Goal: Task Accomplishment & Management: Use online tool/utility

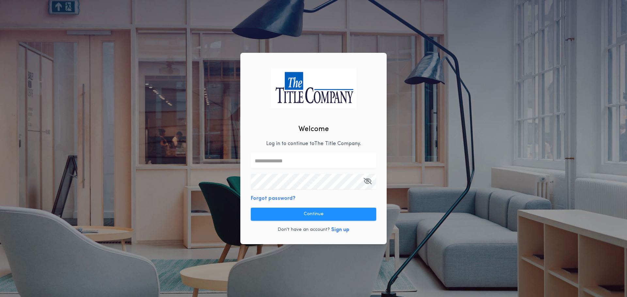
click at [288, 161] on input "text" at bounding box center [313, 161] width 125 height 16
type input "**********"
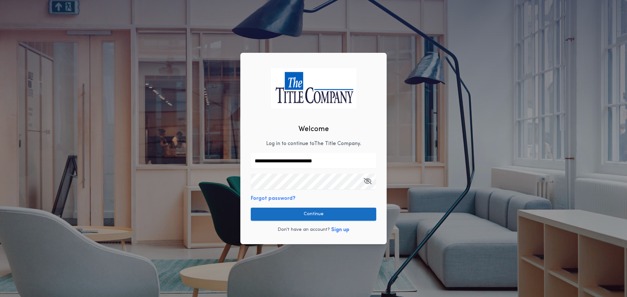
click at [301, 215] on button "Continue" at bounding box center [313, 214] width 125 height 13
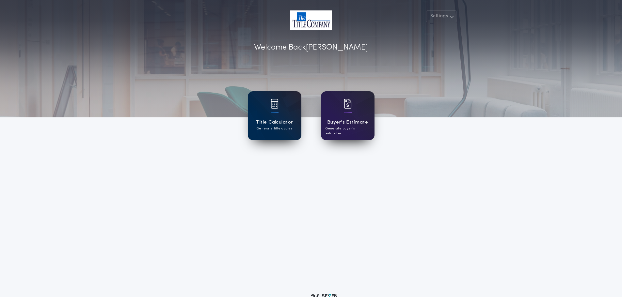
click at [267, 127] on p "Generate title quotes" at bounding box center [275, 128] width 36 height 5
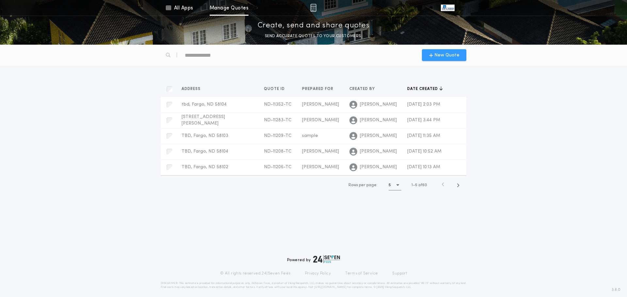
click at [429, 58] on div "New Quote" at bounding box center [444, 55] width 44 height 12
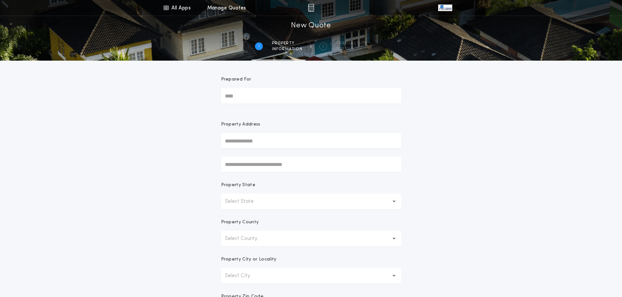
click at [257, 97] on input "Prepared For" at bounding box center [311, 96] width 180 height 16
type input "*"
type input "****"
click at [259, 200] on p "Select State" at bounding box center [244, 202] width 39 height 8
click at [248, 219] on p "[US_STATE]" at bounding box center [311, 219] width 180 height 16
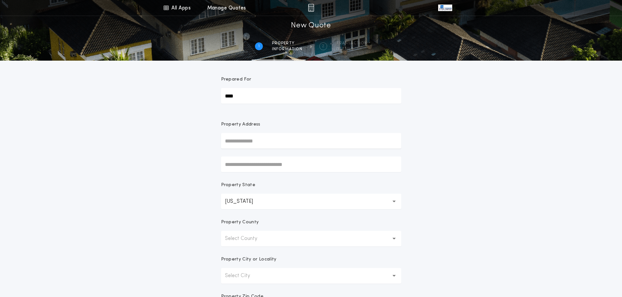
scroll to position [33, 0]
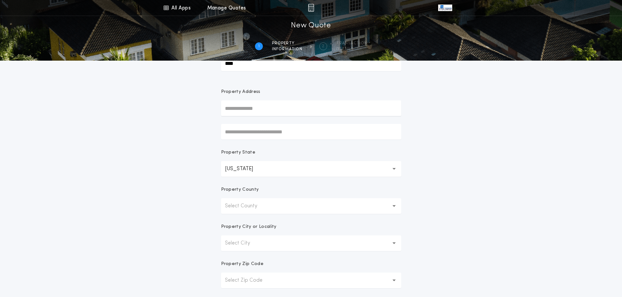
click at [256, 207] on p "Select County" at bounding box center [246, 206] width 43 height 8
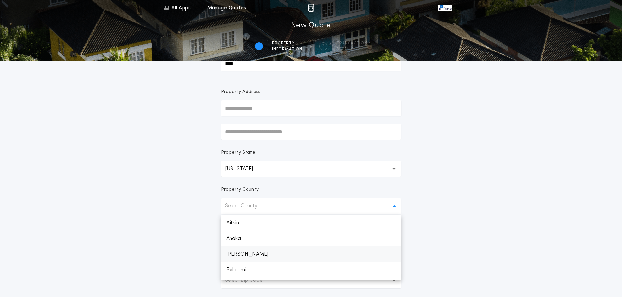
click at [234, 254] on p "[PERSON_NAME]" at bounding box center [311, 255] width 180 height 16
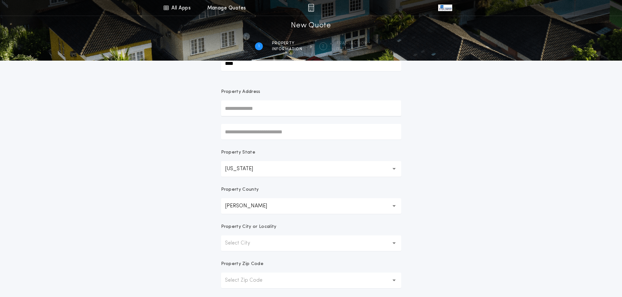
scroll to position [65, 0]
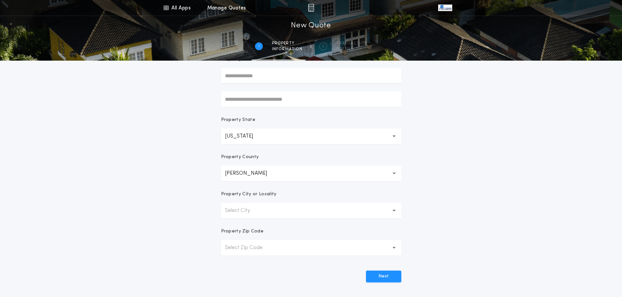
click at [262, 212] on button "Select City" at bounding box center [311, 211] width 180 height 16
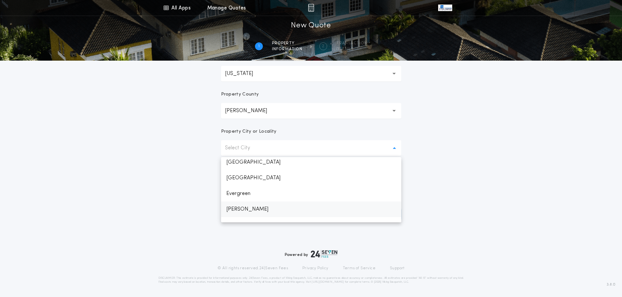
click at [240, 210] on p "[PERSON_NAME]" at bounding box center [311, 210] width 180 height 16
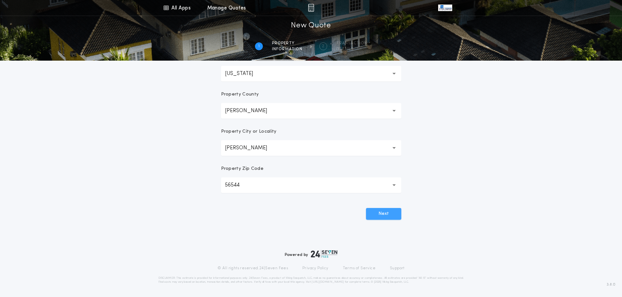
click at [368, 213] on button "Next" at bounding box center [383, 214] width 35 height 12
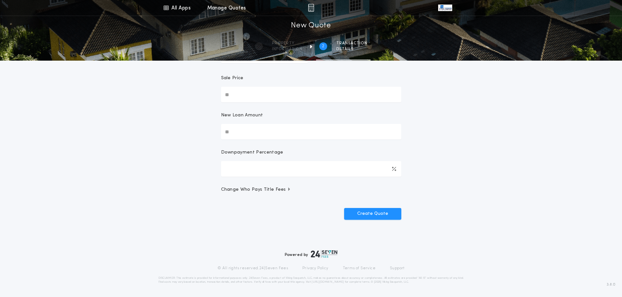
scroll to position [0, 0]
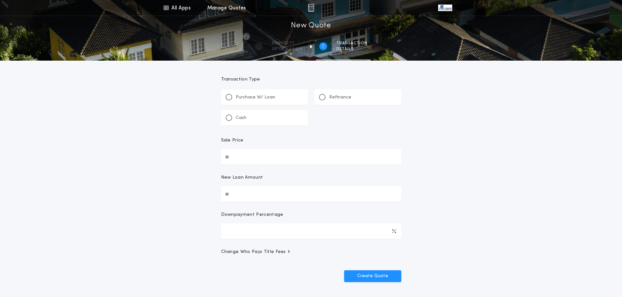
click at [326, 97] on div "Refinance" at bounding box center [335, 97] width 32 height 7
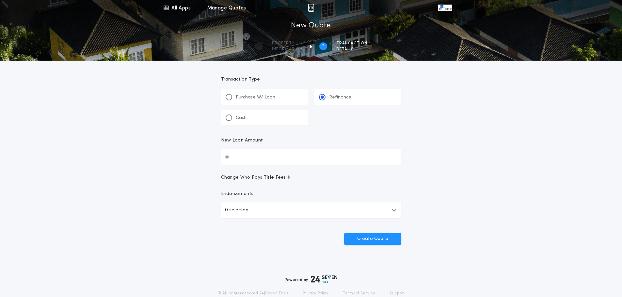
click at [236, 154] on input "New Loan Amount" at bounding box center [311, 157] width 180 height 16
type input "********"
click at [361, 241] on button "Create Quote" at bounding box center [372, 239] width 57 height 12
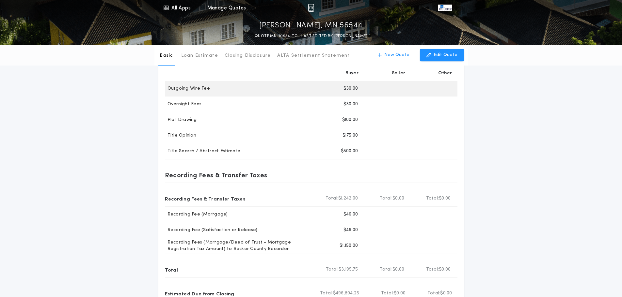
scroll to position [163, 0]
